Goal: Task Accomplishment & Management: Use online tool/utility

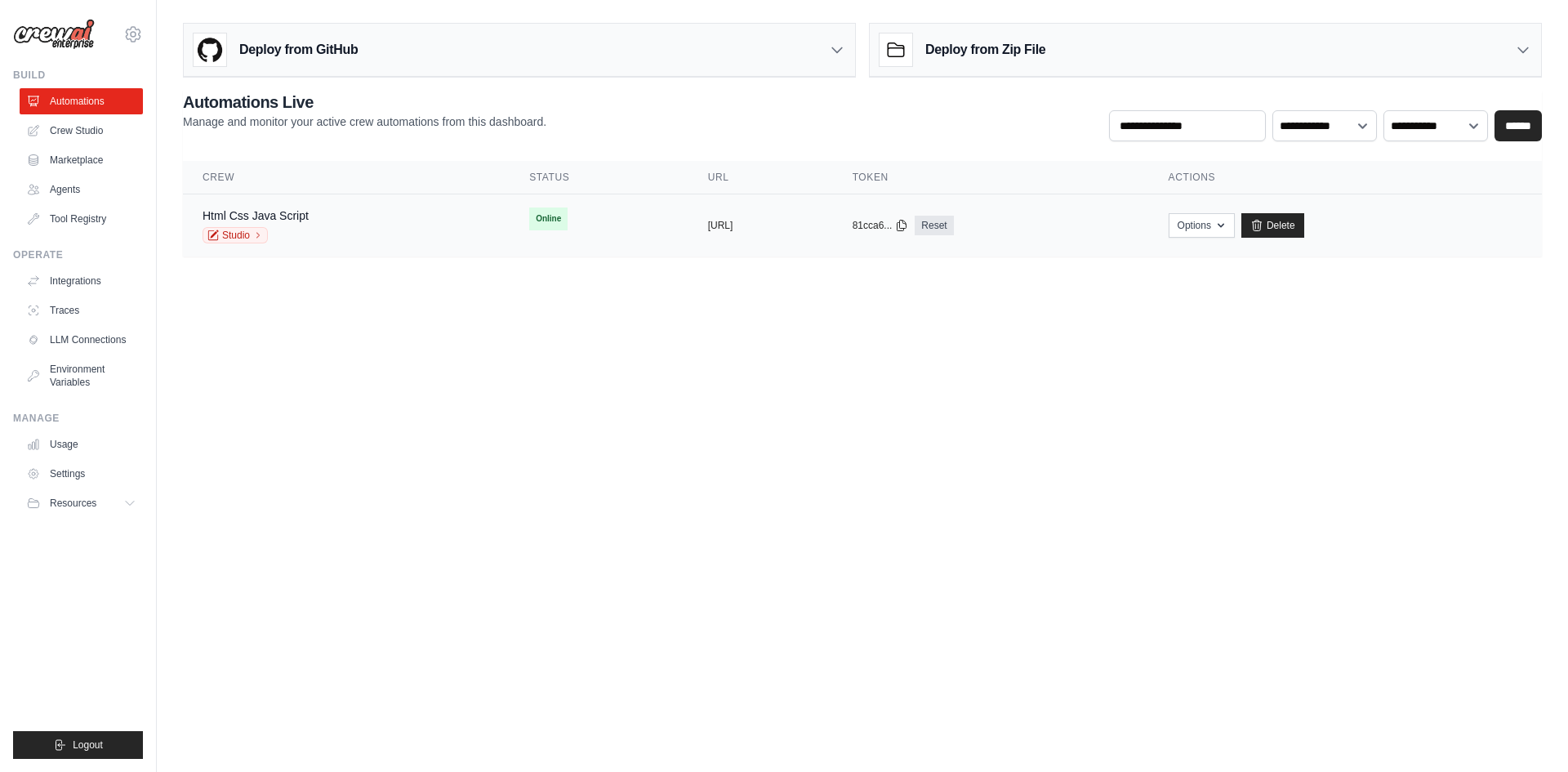
click at [378, 246] on td "Html Css Java Script Studio" at bounding box center [346, 226] width 327 height 63
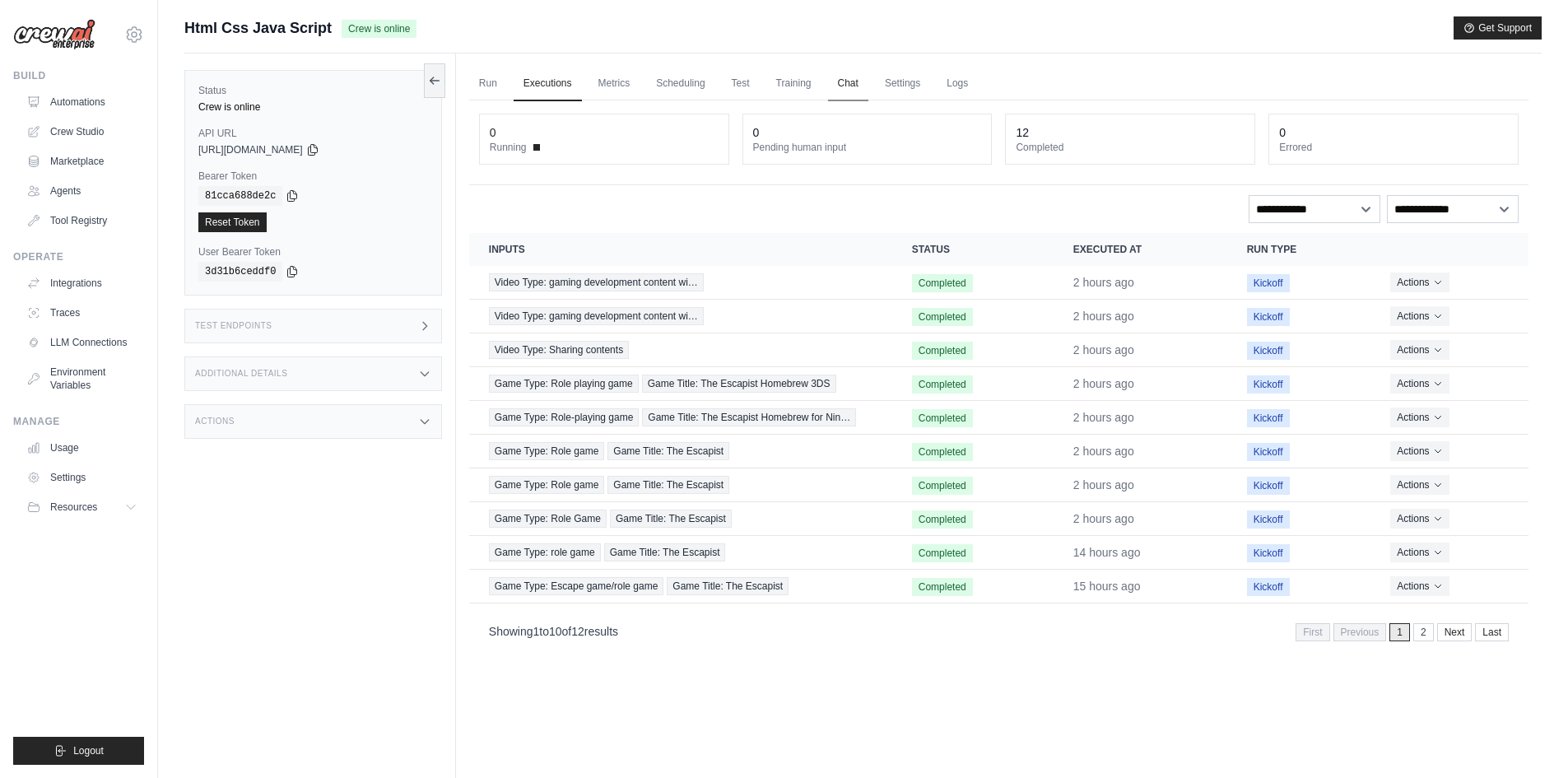
click at [851, 83] on link "Chat" at bounding box center [848, 84] width 41 height 34
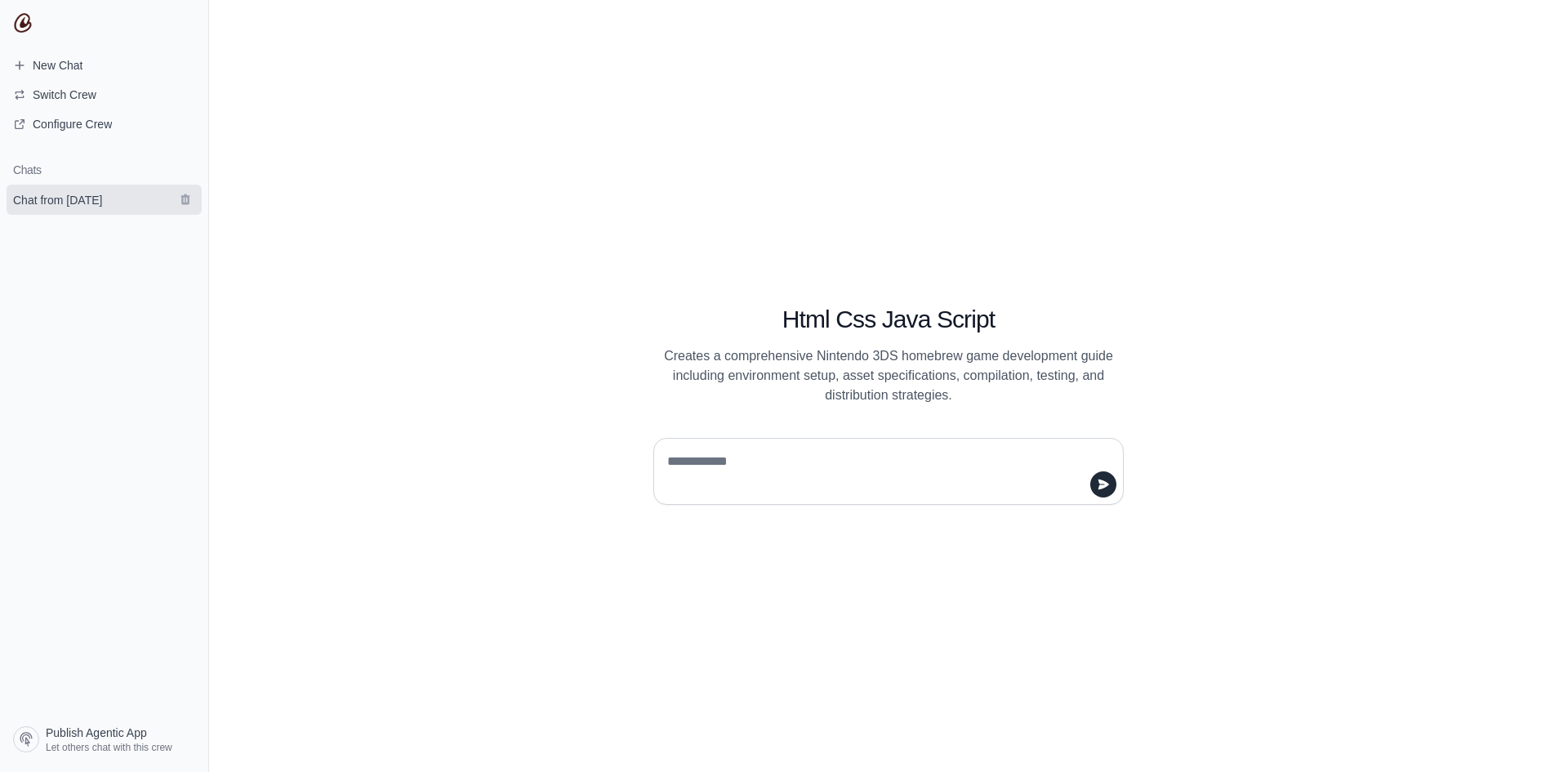
click at [83, 195] on span "Chat from September 1" at bounding box center [58, 200] width 89 height 17
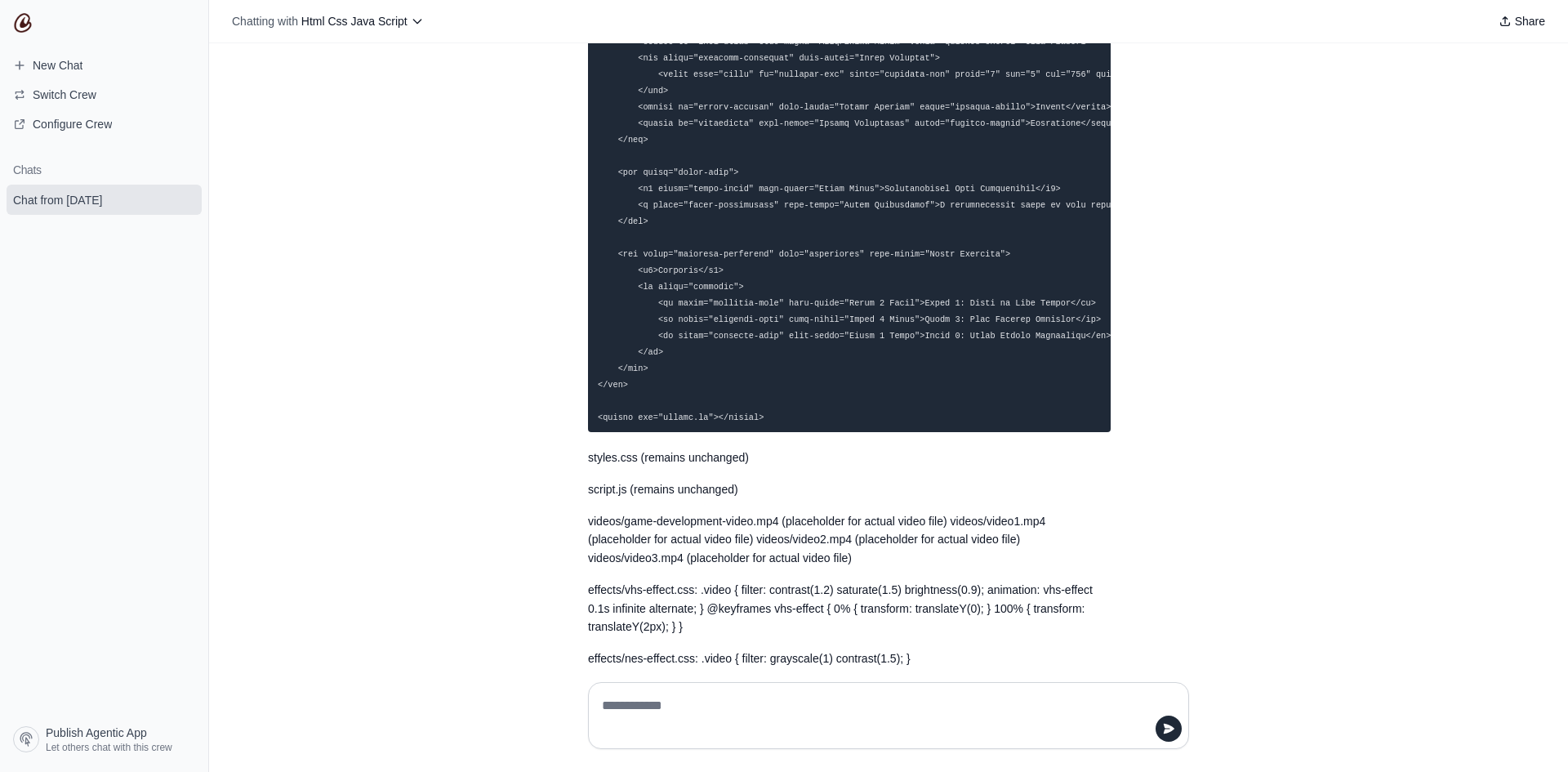
scroll to position [6207, 0]
